Goal: Task Accomplishment & Management: Manage account settings

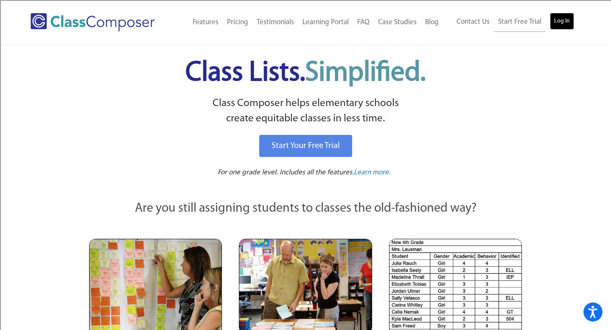
click at [560, 21] on link "Log In" at bounding box center [561, 21] width 24 height 17
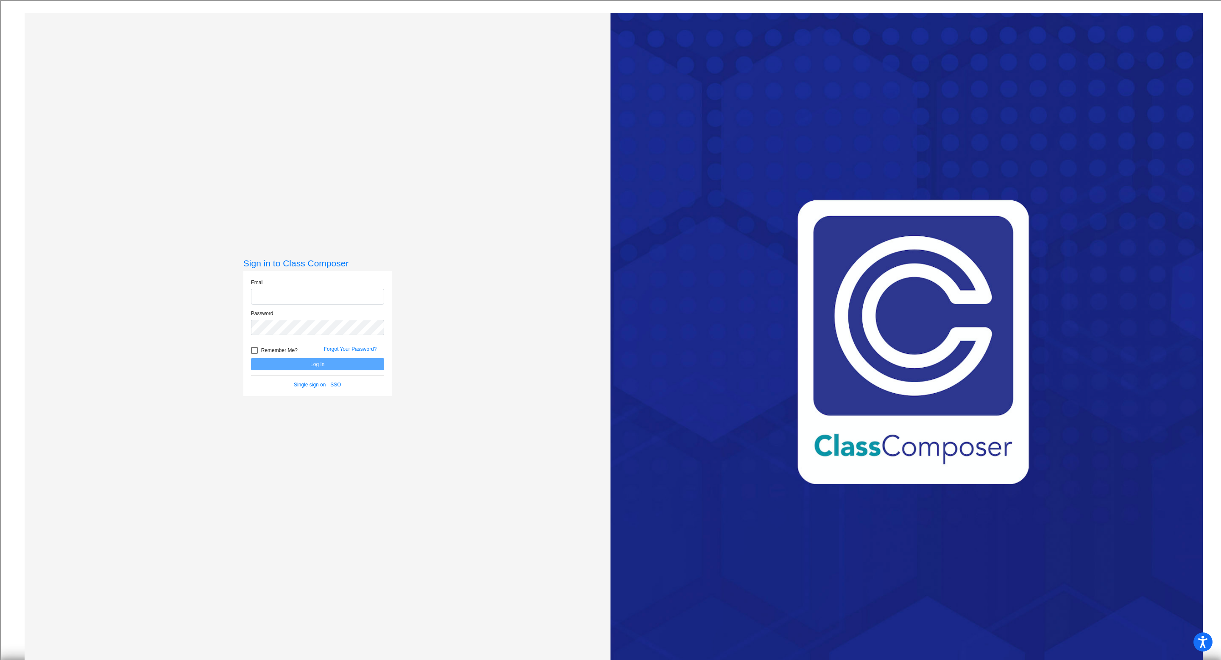
type input "[PERSON_NAME][EMAIL_ADDRESS][PERSON_NAME][DOMAIN_NAME]"
click at [312, 362] on button "Log In" at bounding box center [317, 364] width 133 height 12
